Goal: Entertainment & Leisure: Consume media (video, audio)

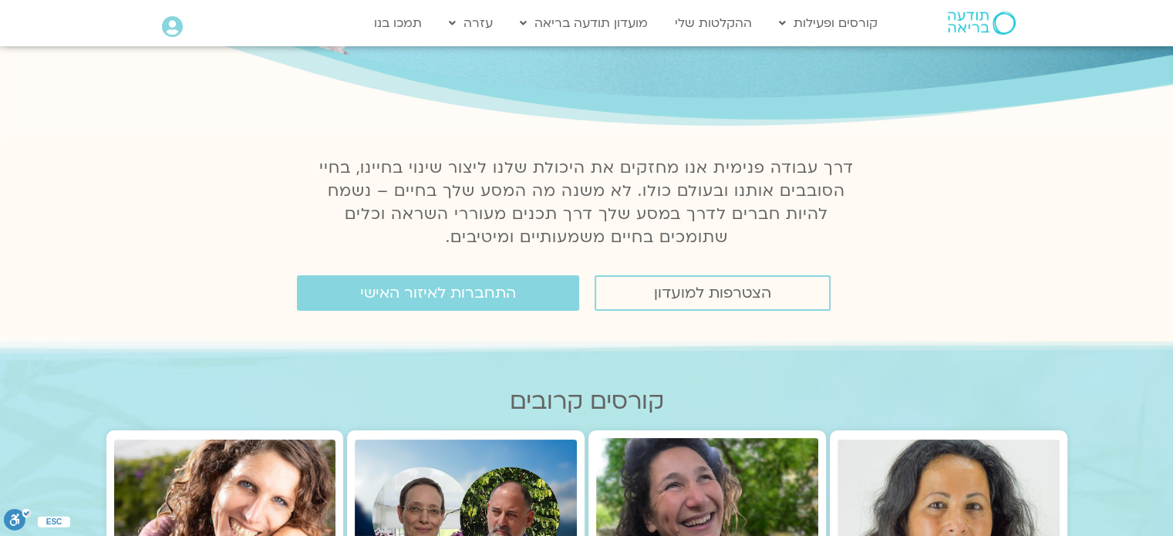
scroll to position [231, 0]
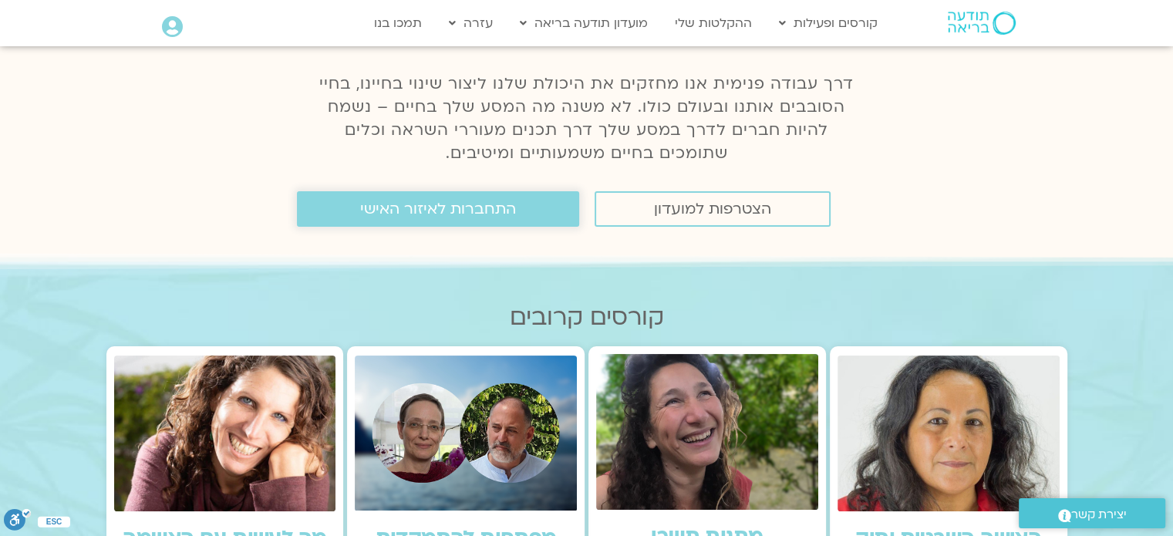
click at [516, 218] on link "התחברות לאיזור האישי" at bounding box center [438, 208] width 282 height 35
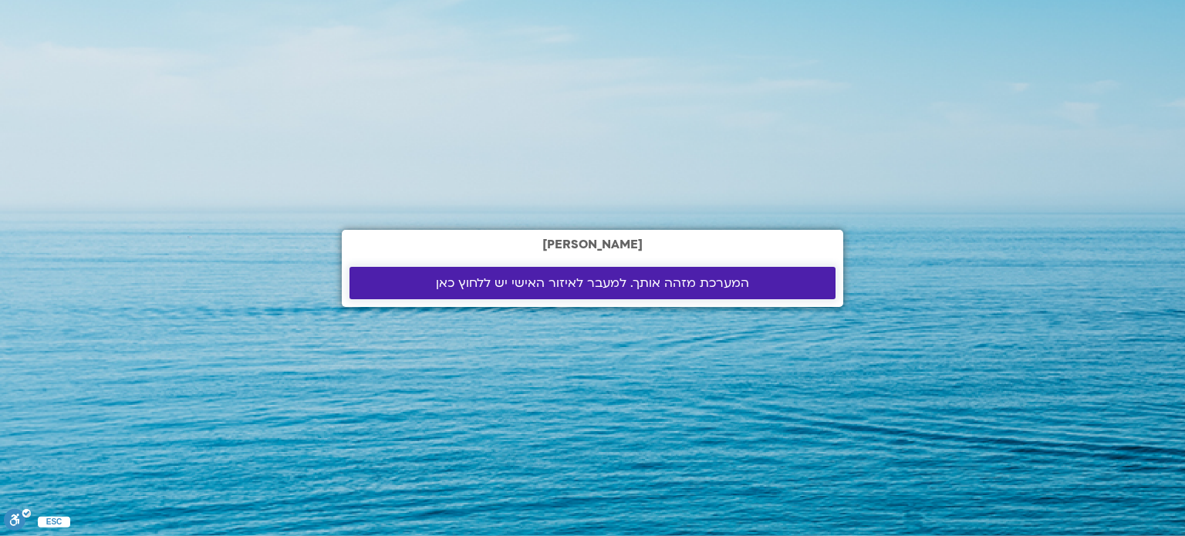
click at [562, 284] on span "המערכת מזהה אותך. למעבר לאיזור האישי יש ללחוץ כאן" at bounding box center [592, 283] width 313 height 14
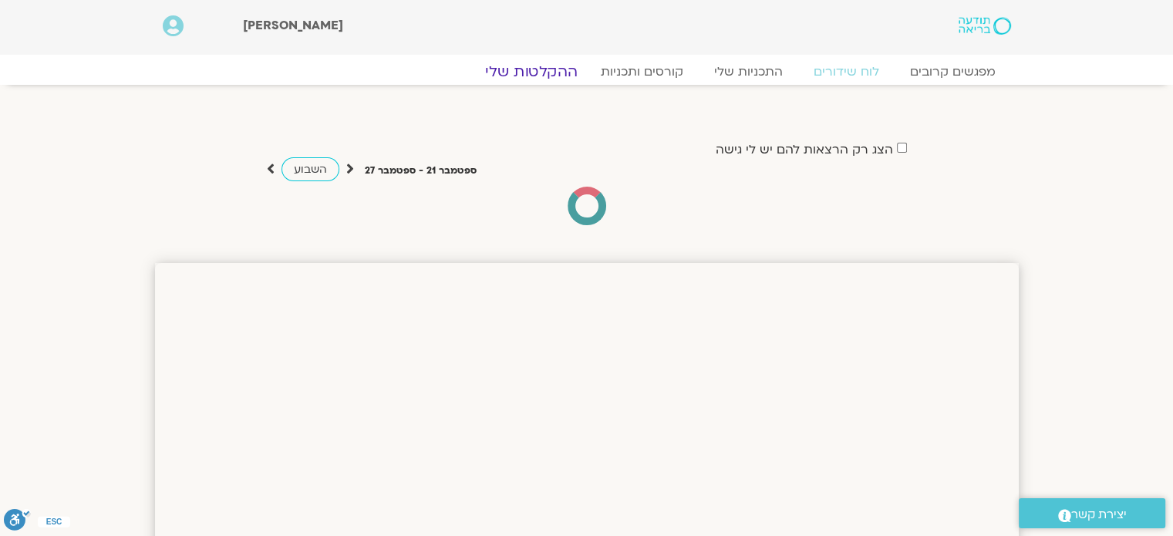
click at [530, 72] on link "ההקלטות שלי" at bounding box center [532, 71] width 130 height 19
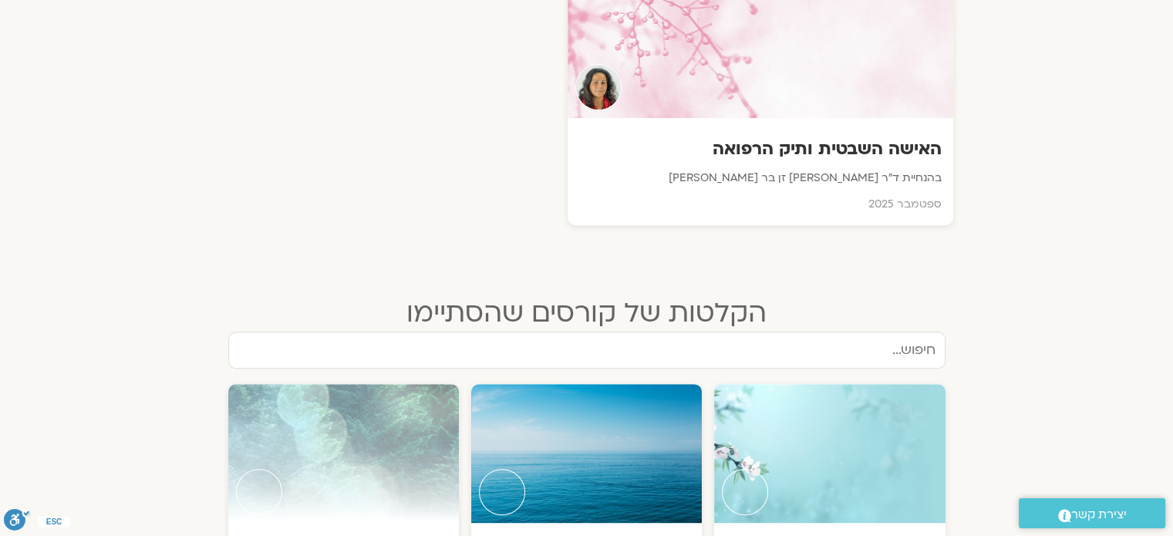
scroll to position [540, 0]
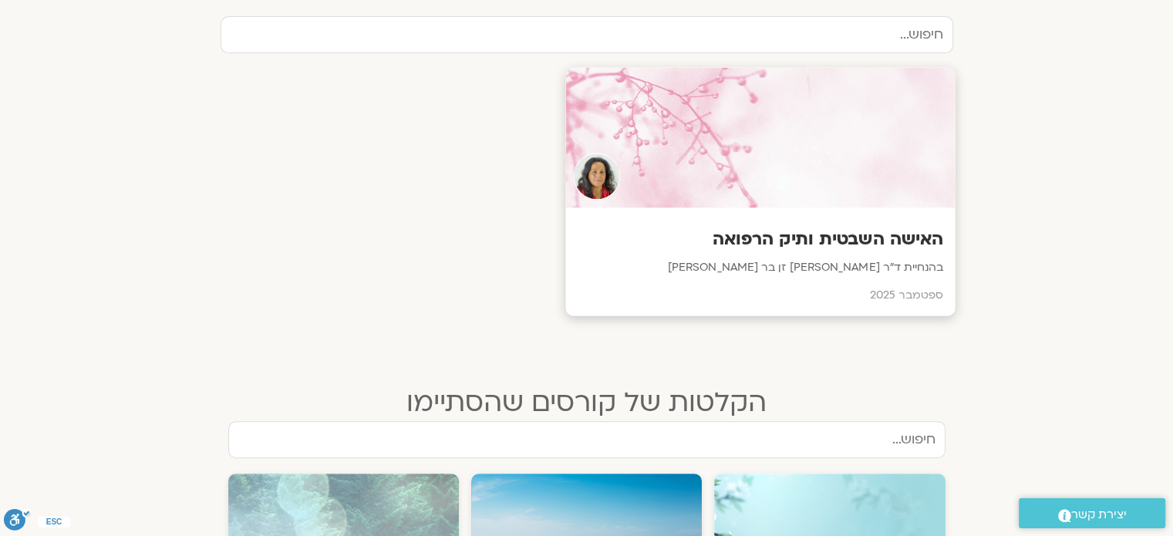
click at [758, 182] on div at bounding box center [760, 138] width 390 height 140
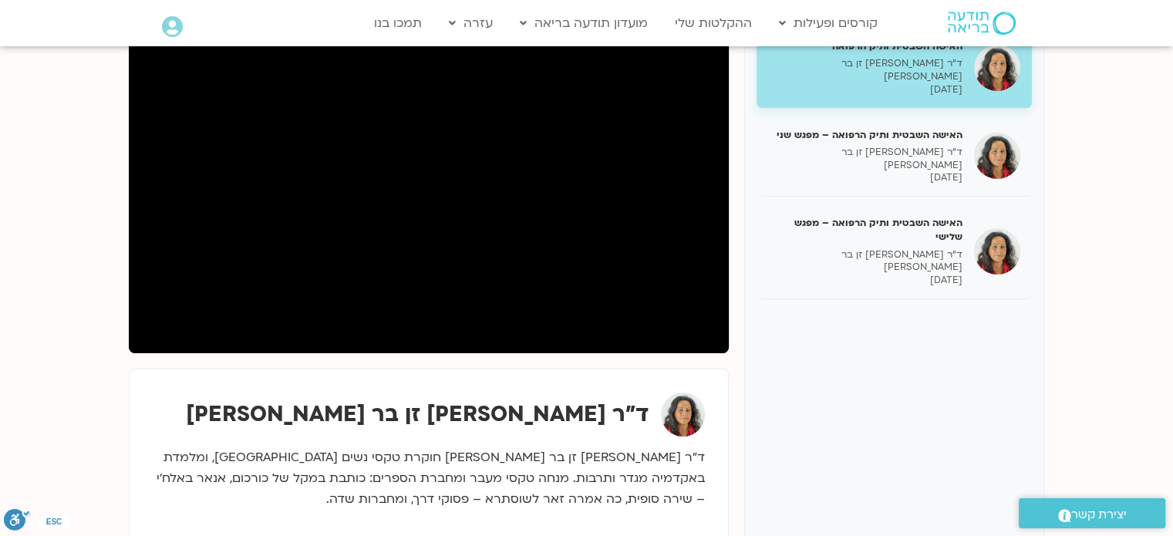
click at [825, 449] on div "האישה השבטית ותיק הרפואה ד״ר צילה זן בר צור 07/09/2025 האישה השבטית ותיק הרפואה…" at bounding box center [894, 285] width 300 height 540
